Goal: Navigation & Orientation: Find specific page/section

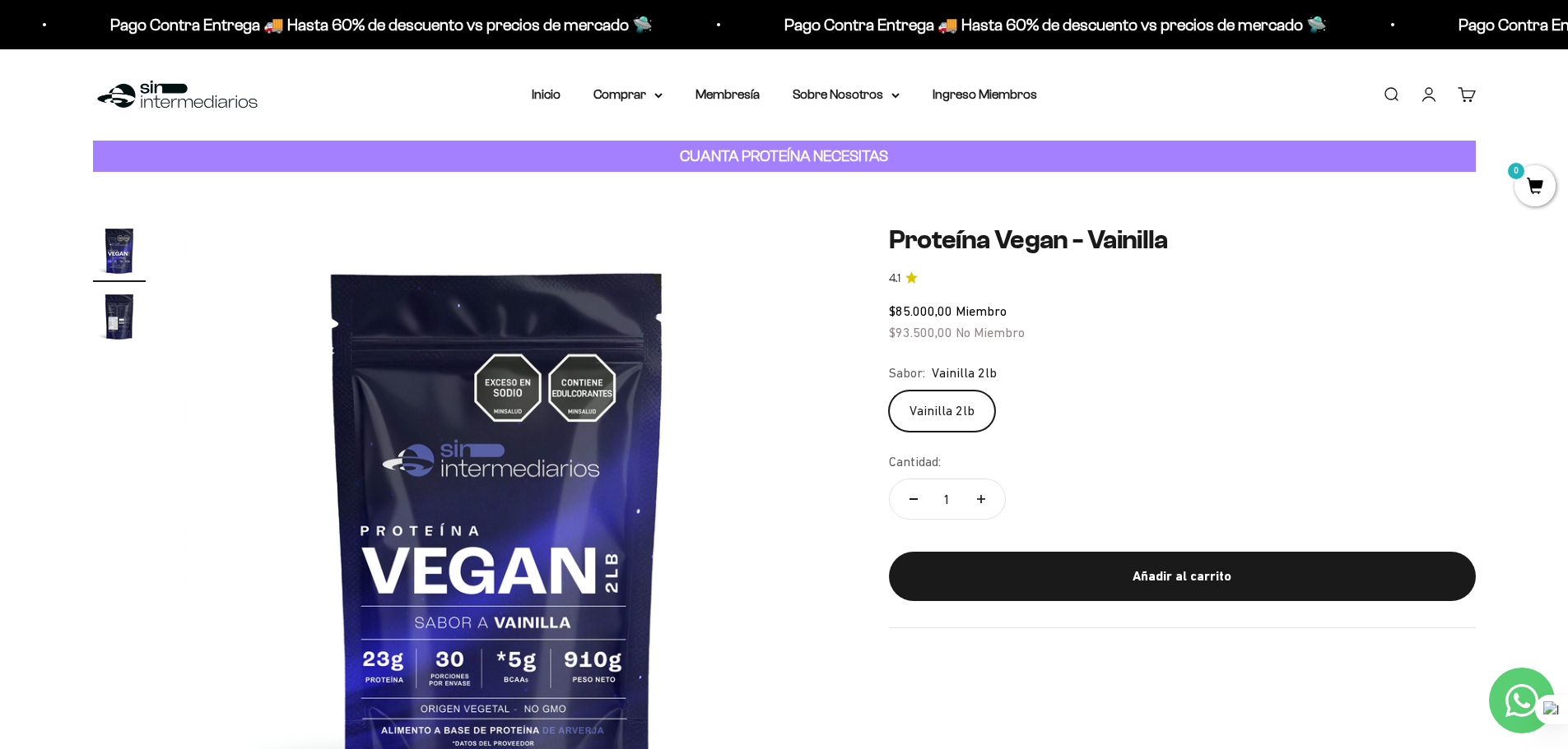
click at [1383, 97] on link "Buscar" at bounding box center [1391, 94] width 18 height 18
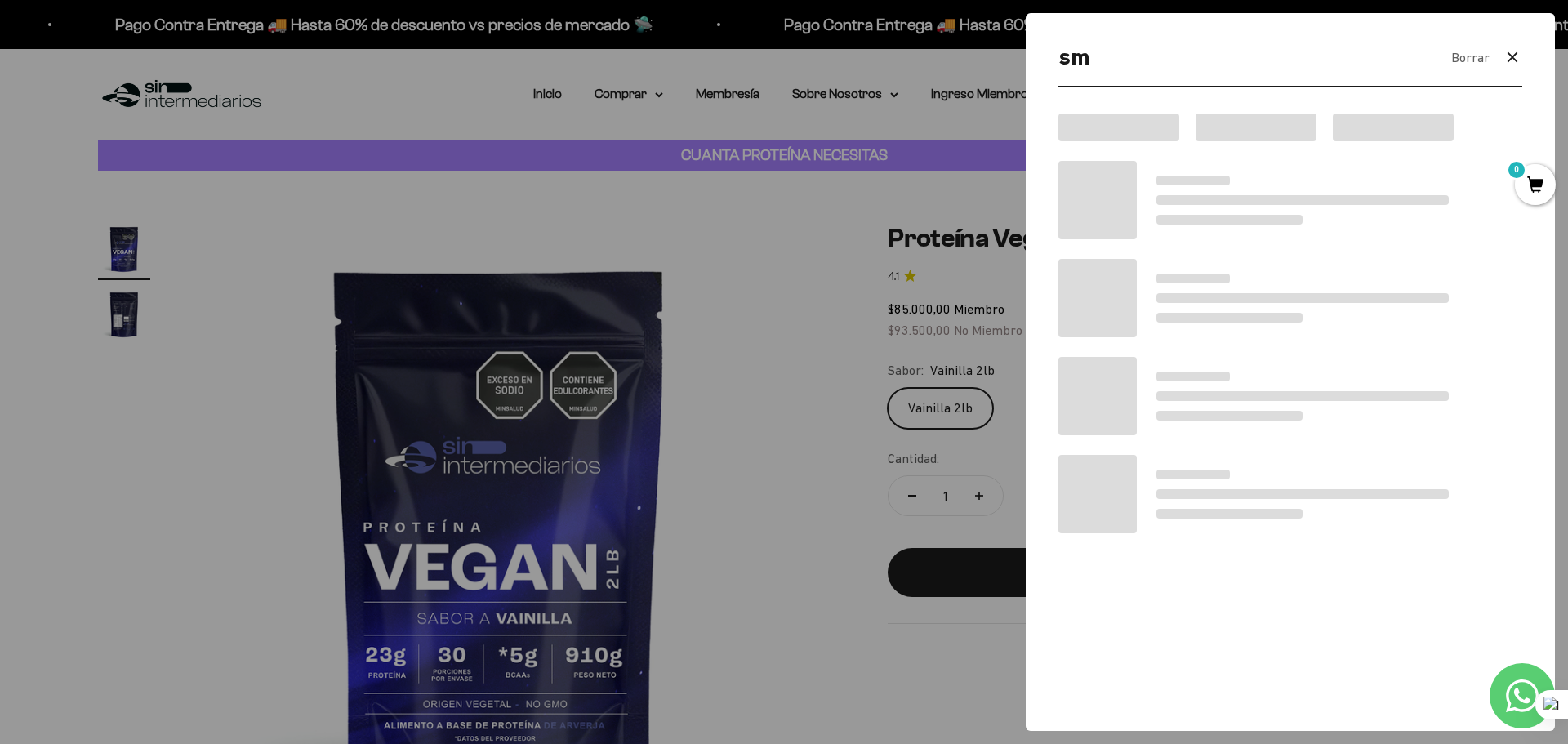
type input "s"
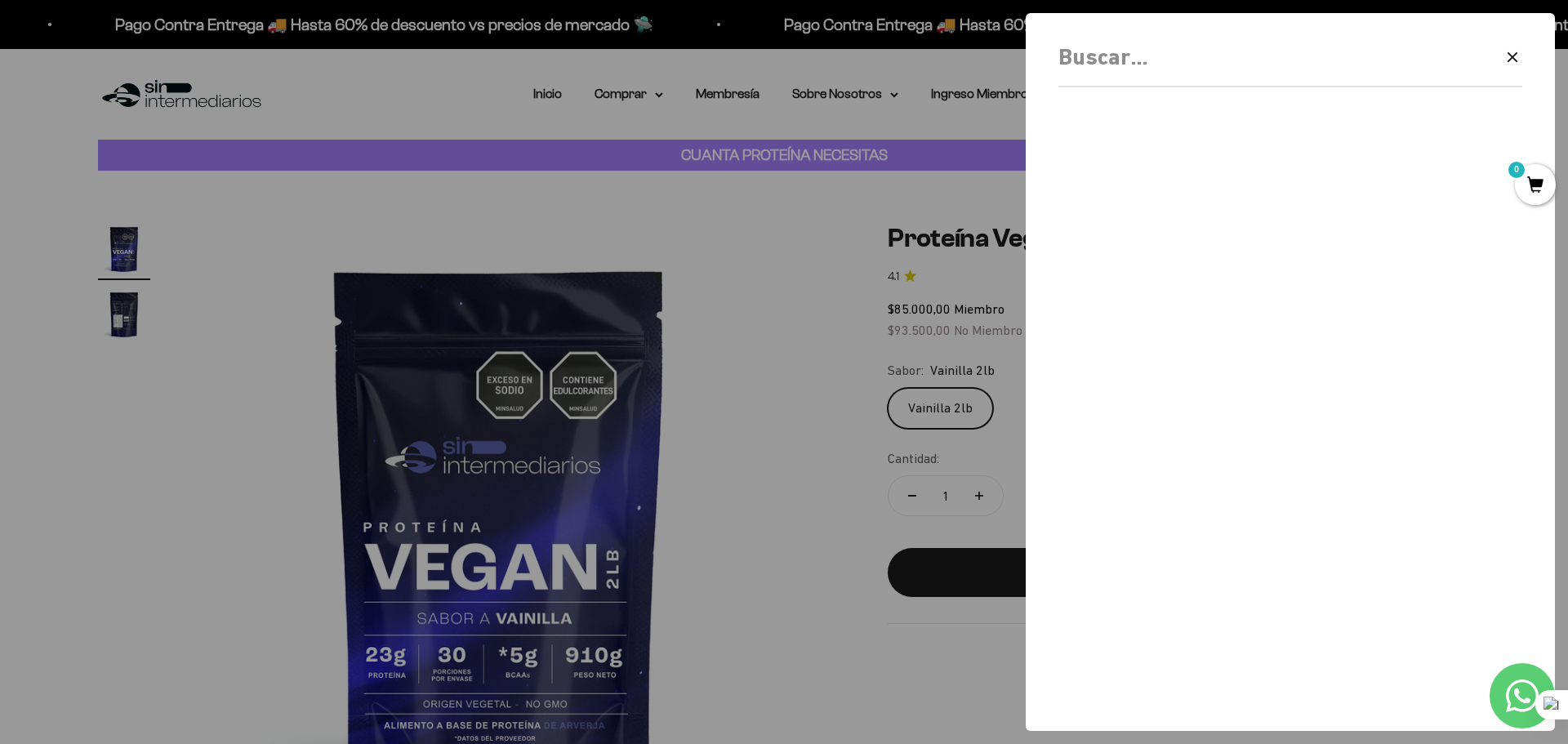
click at [637, 114] on div at bounding box center [784, 372] width 1568 height 744
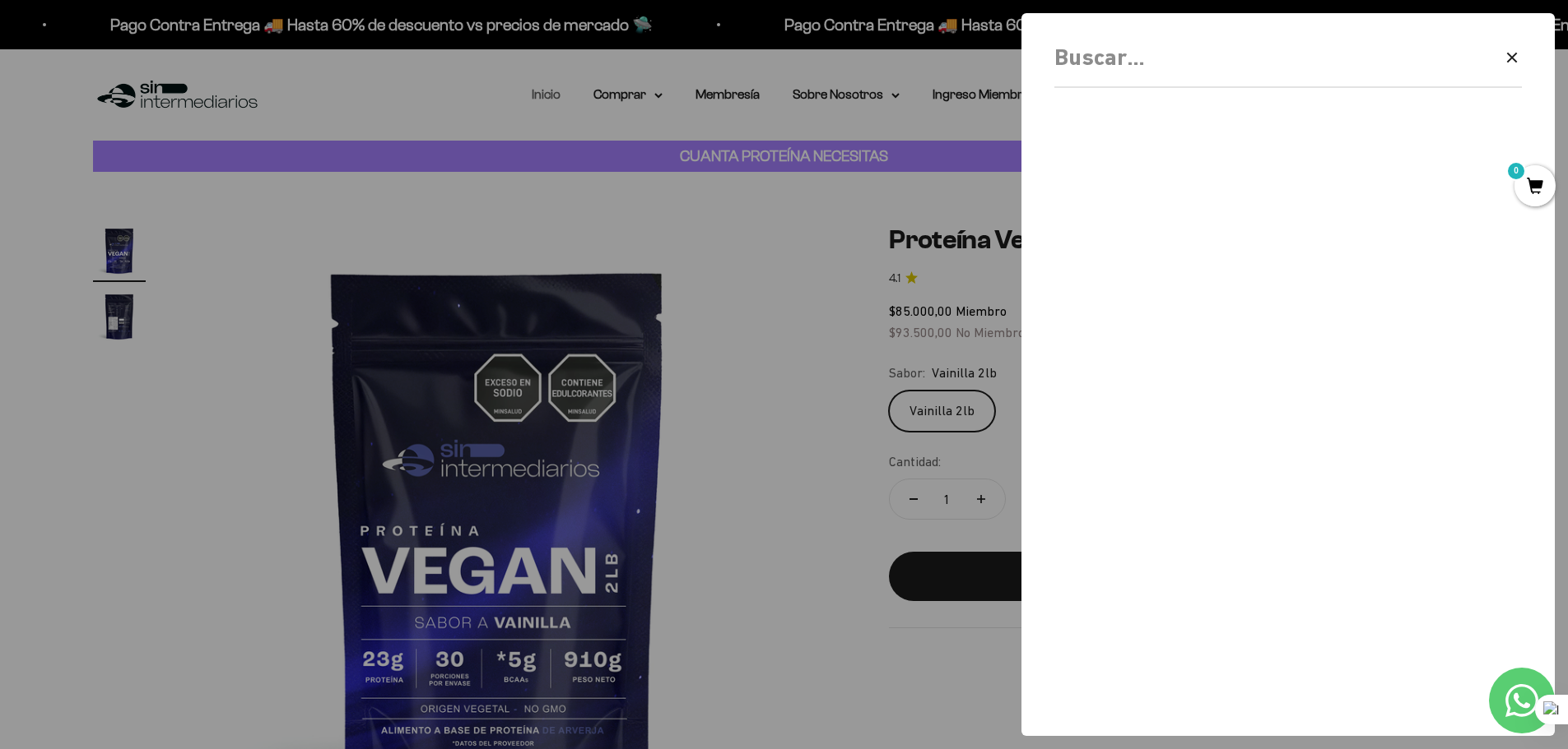
click at [553, 100] on link "Inicio" at bounding box center [545, 94] width 29 height 14
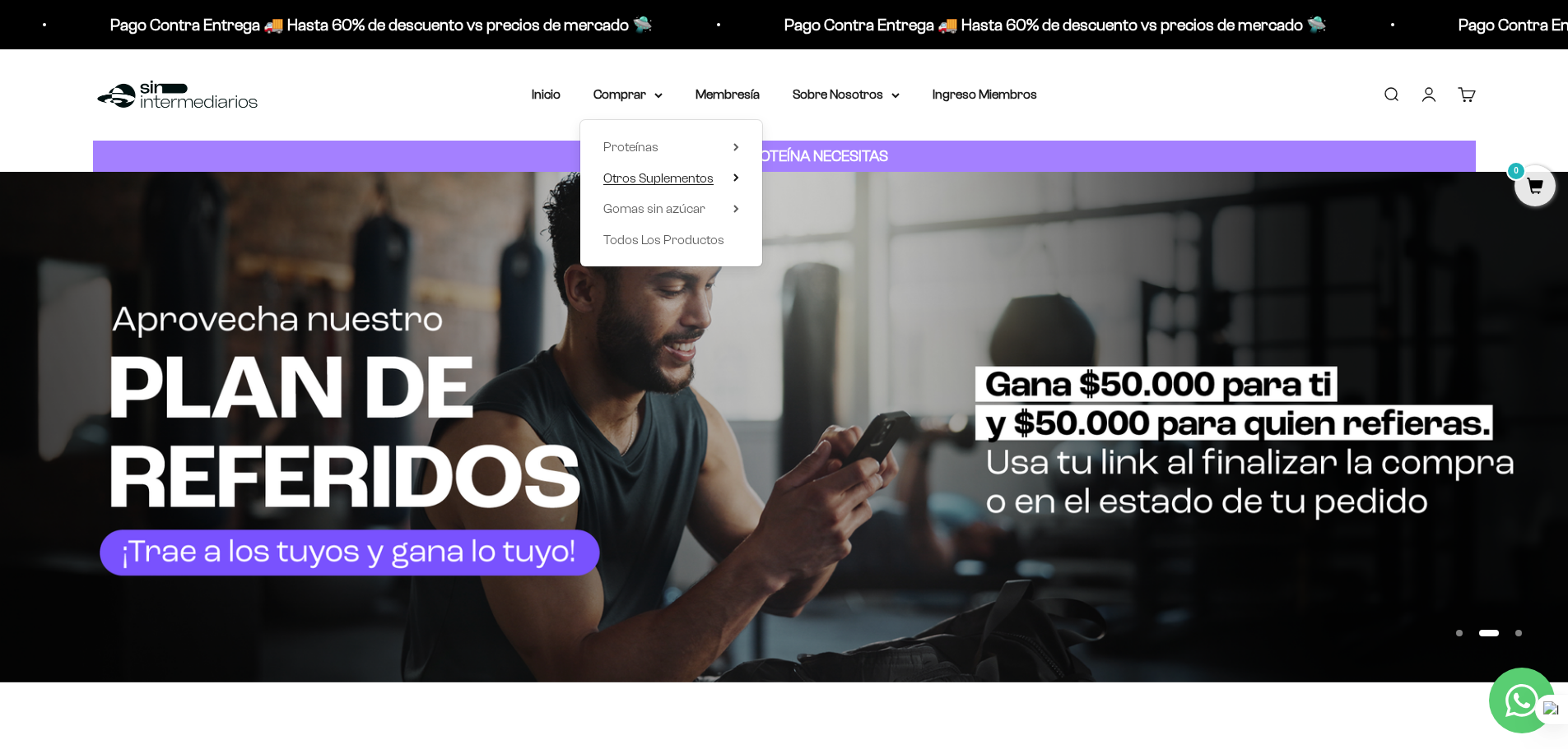
click at [713, 181] on span "Otros Suplementos" at bounding box center [657, 178] width 110 height 14
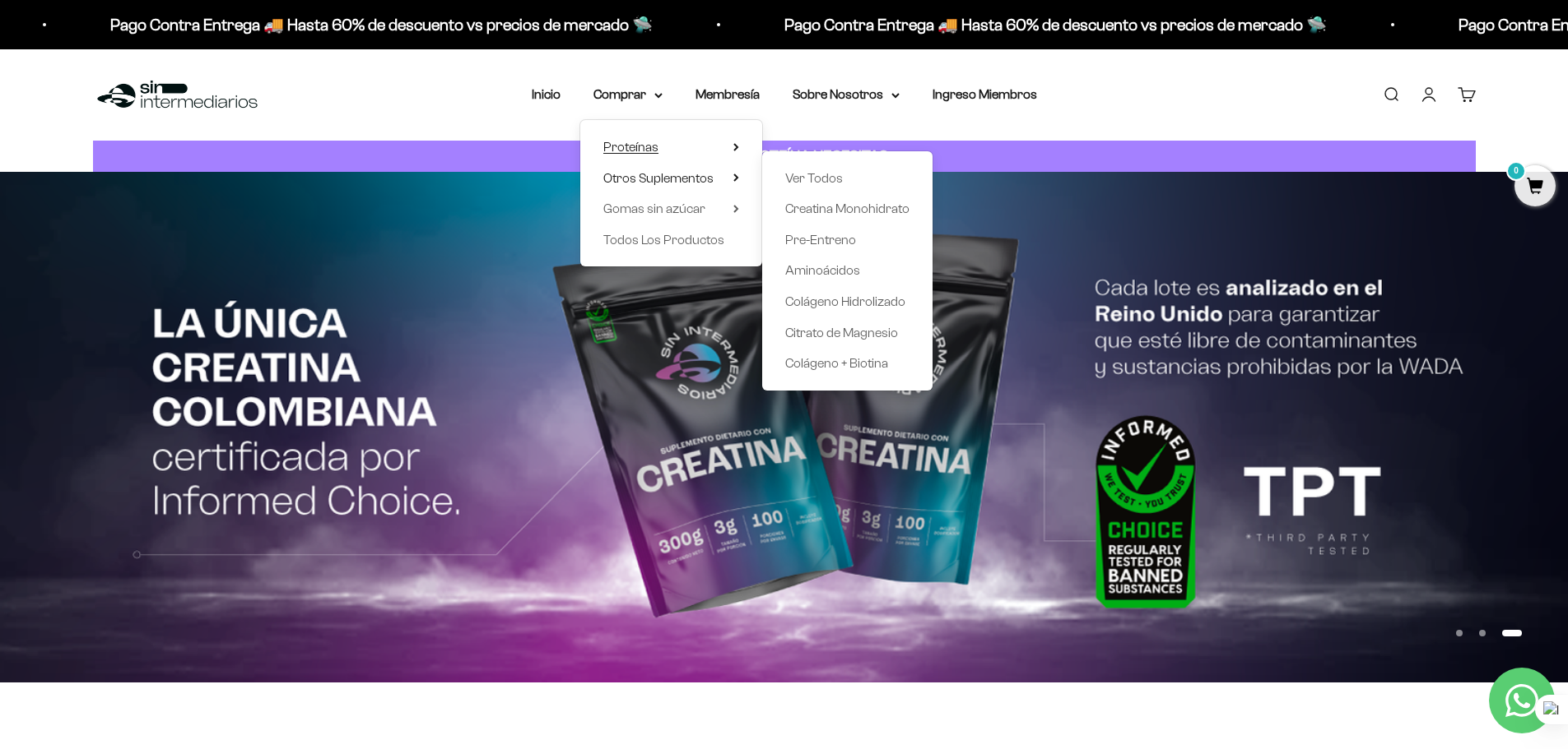
click at [699, 153] on summary "Proteínas" at bounding box center [670, 147] width 136 height 22
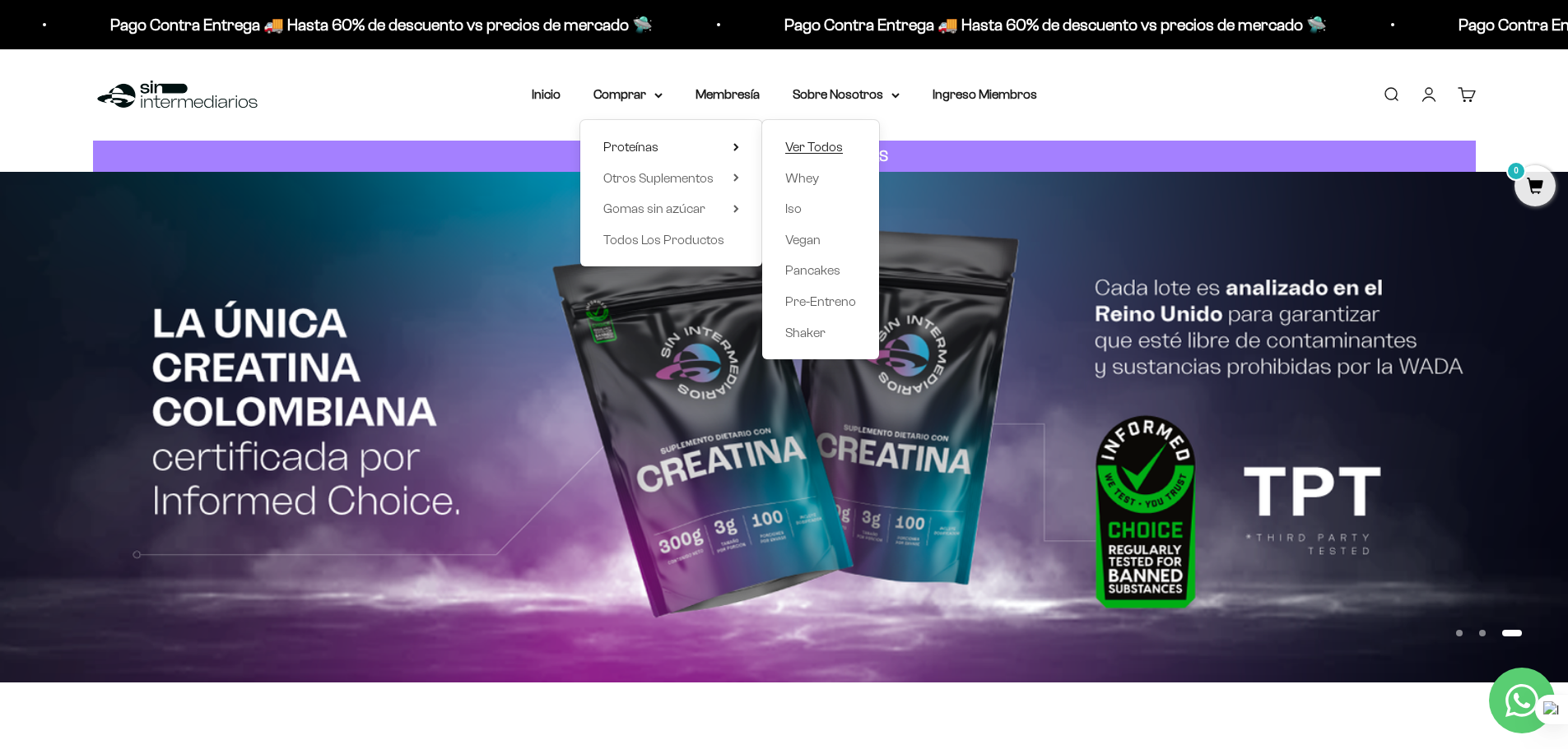
click at [821, 152] on span "Ver Todos" at bounding box center [814, 146] width 57 height 14
